Goal: Task Accomplishment & Management: Manage account settings

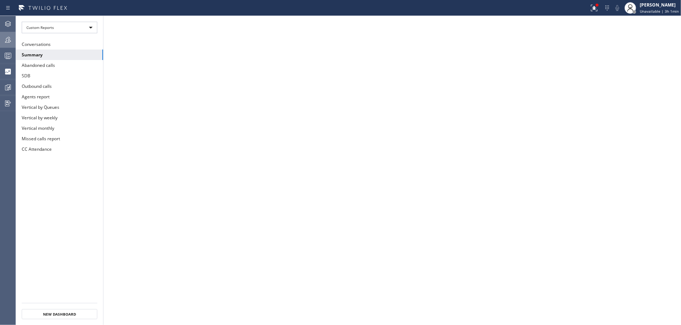
click at [1, 36] on div at bounding box center [8, 39] width 16 height 9
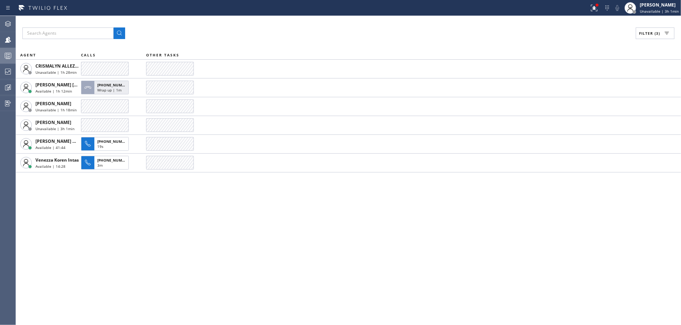
click at [0, 56] on div at bounding box center [8, 55] width 16 height 9
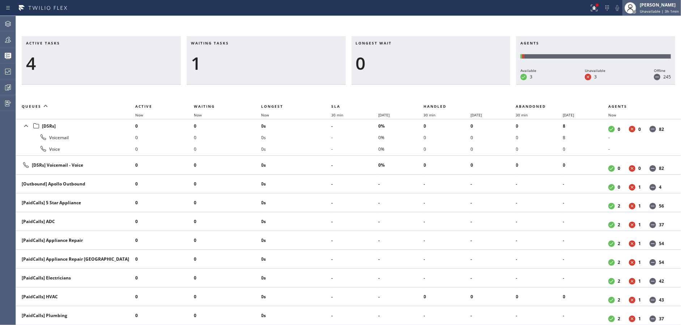
click at [660, 12] on span "Unavailable | 3h 1min" at bounding box center [659, 11] width 39 height 5
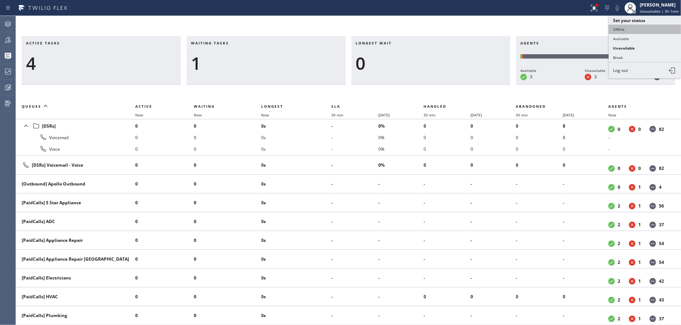
click at [636, 28] on button "Offline" at bounding box center [645, 29] width 72 height 9
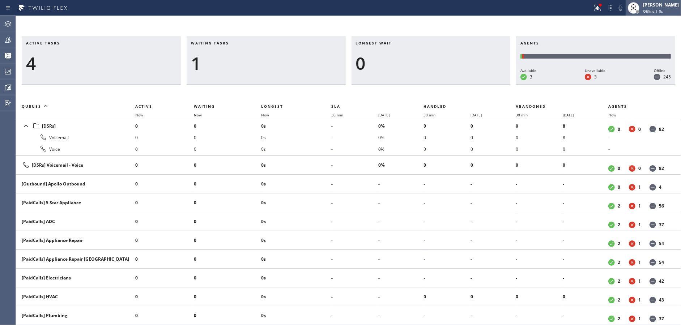
click at [668, 5] on div "[PERSON_NAME]" at bounding box center [661, 5] width 36 height 6
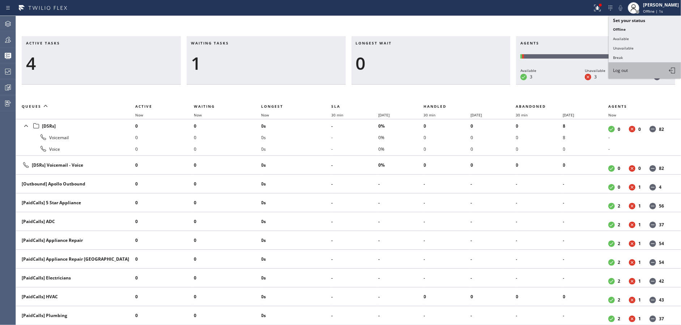
click at [632, 74] on button "Log out" at bounding box center [645, 71] width 72 height 16
